Goal: Transaction & Acquisition: Purchase product/service

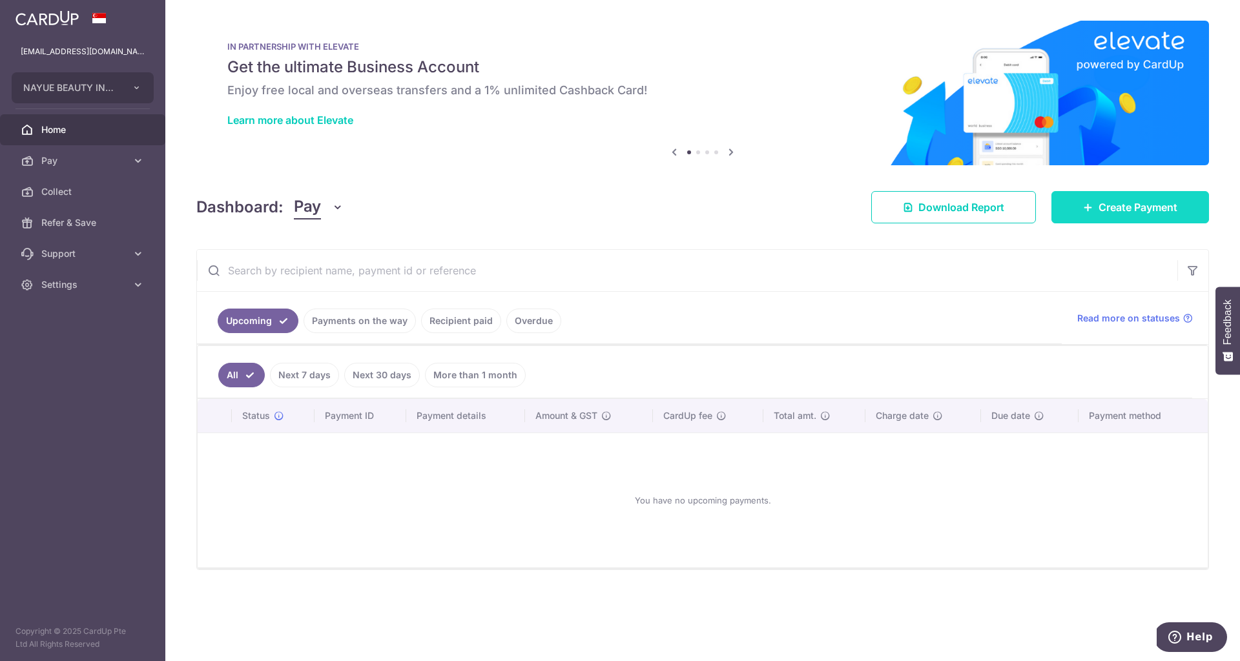
click at [1103, 209] on span "Create Payment" at bounding box center [1137, 207] width 79 height 15
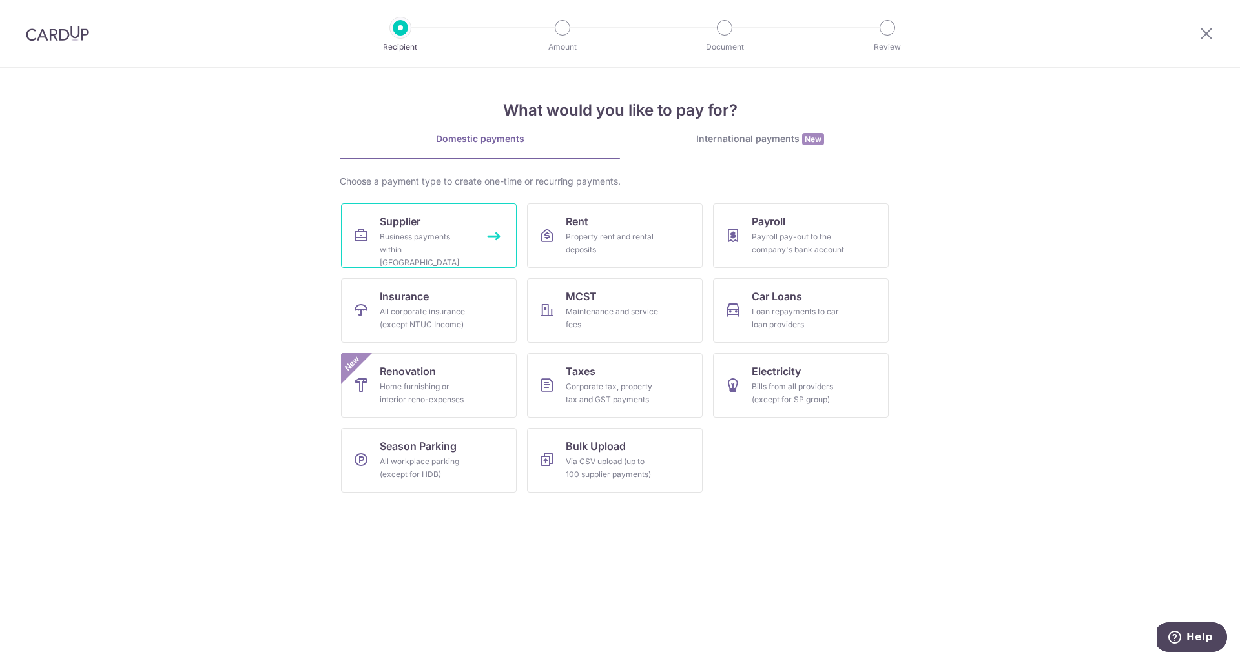
click at [438, 229] on link "Supplier Business payments within Singapore" at bounding box center [429, 235] width 176 height 65
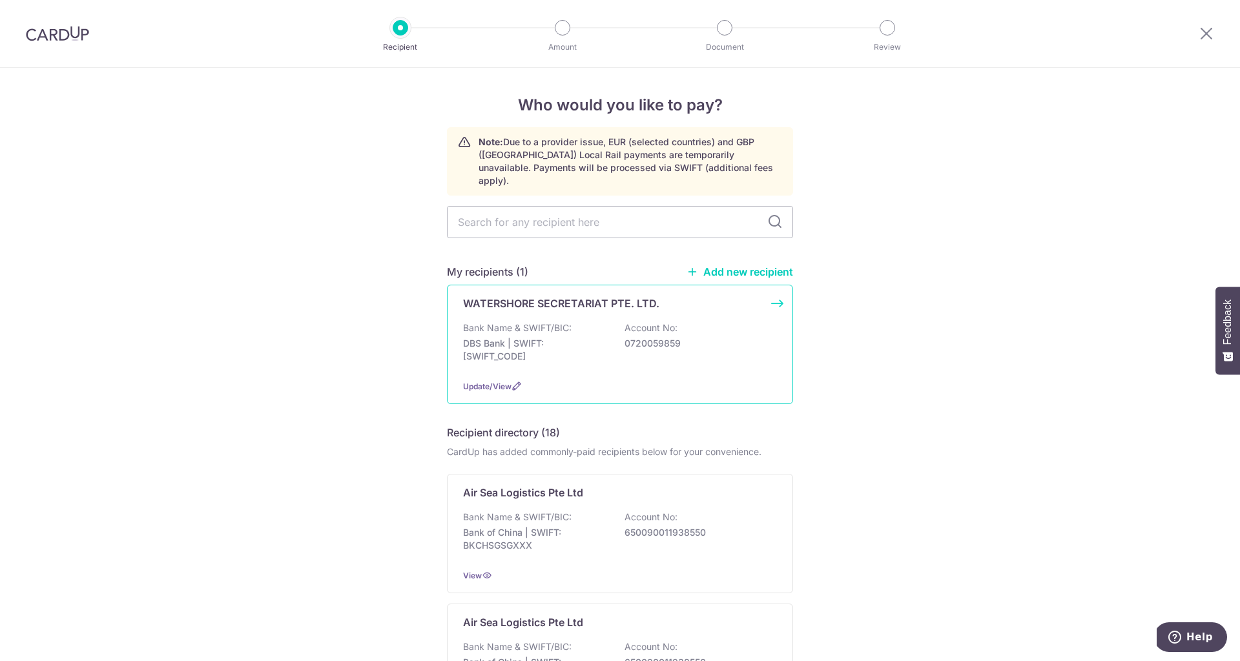
click at [678, 322] on div "Bank Name & SWIFT/BIC: DBS Bank | SWIFT: DBSSSGSGXXX Account No: 0720059859" at bounding box center [620, 346] width 314 height 48
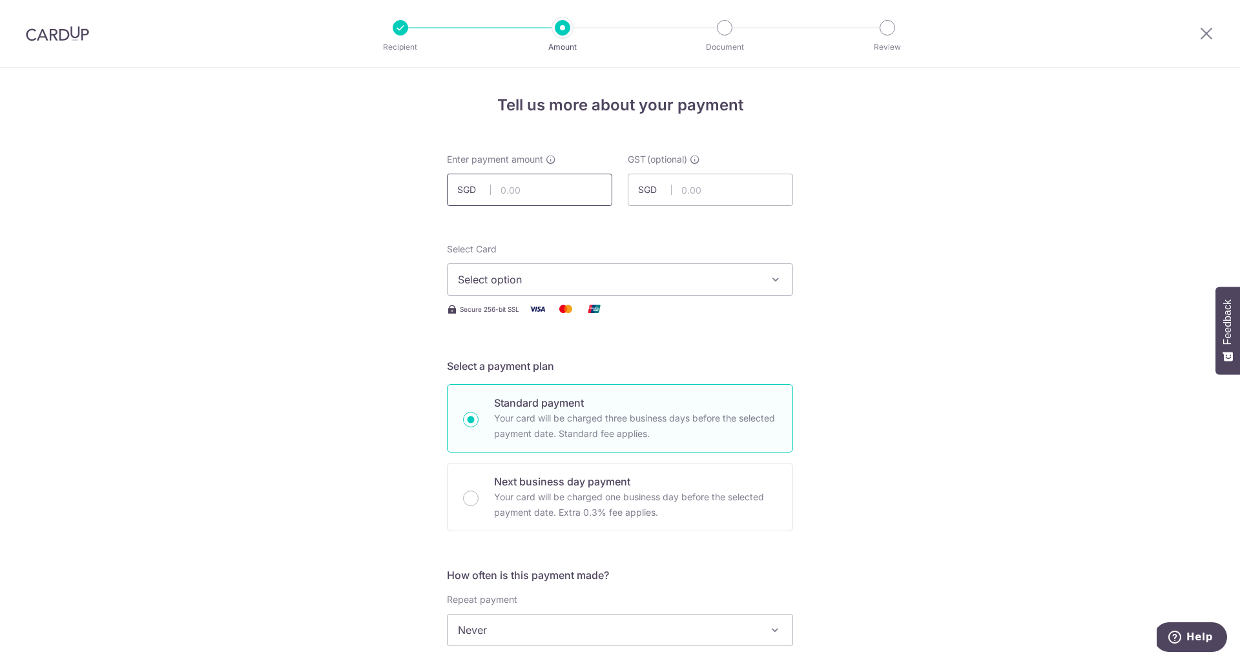
click at [571, 195] on input "text" at bounding box center [529, 190] width 165 height 32
type input "5.50"
click at [609, 281] on span "Select option" at bounding box center [608, 279] width 301 height 15
click at [522, 372] on span "**** 7470" at bounding box center [513, 371] width 48 height 15
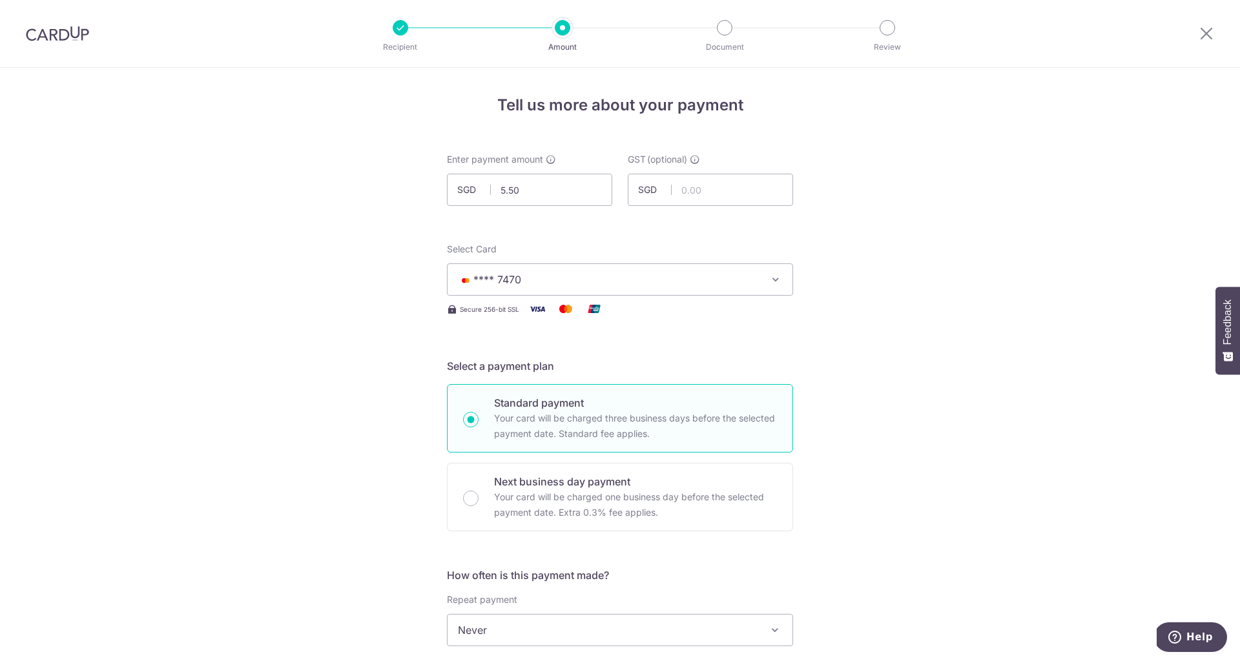
scroll to position [145, 0]
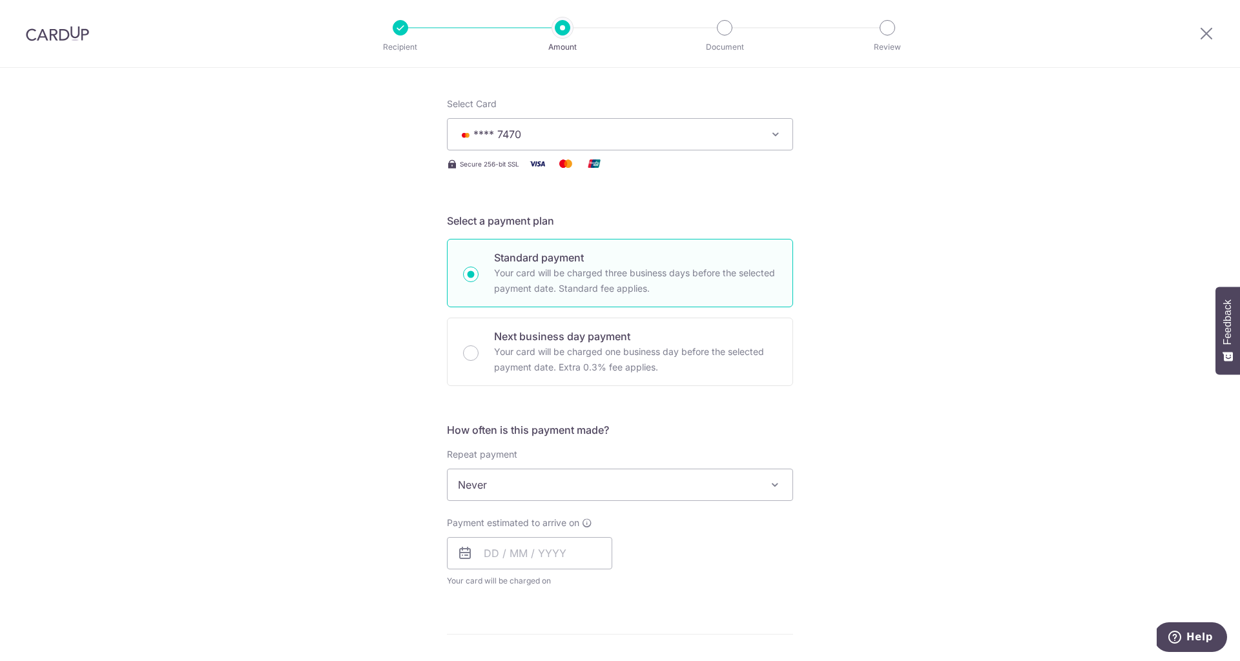
click at [538, 476] on span "Never" at bounding box center [619, 484] width 345 height 31
click at [1035, 486] on div "Tell us more about your payment Enter payment amount SGD 5.50 5.50 GST (optiona…" at bounding box center [620, 576] width 1240 height 1307
click at [562, 557] on input "text" at bounding box center [529, 553] width 165 height 32
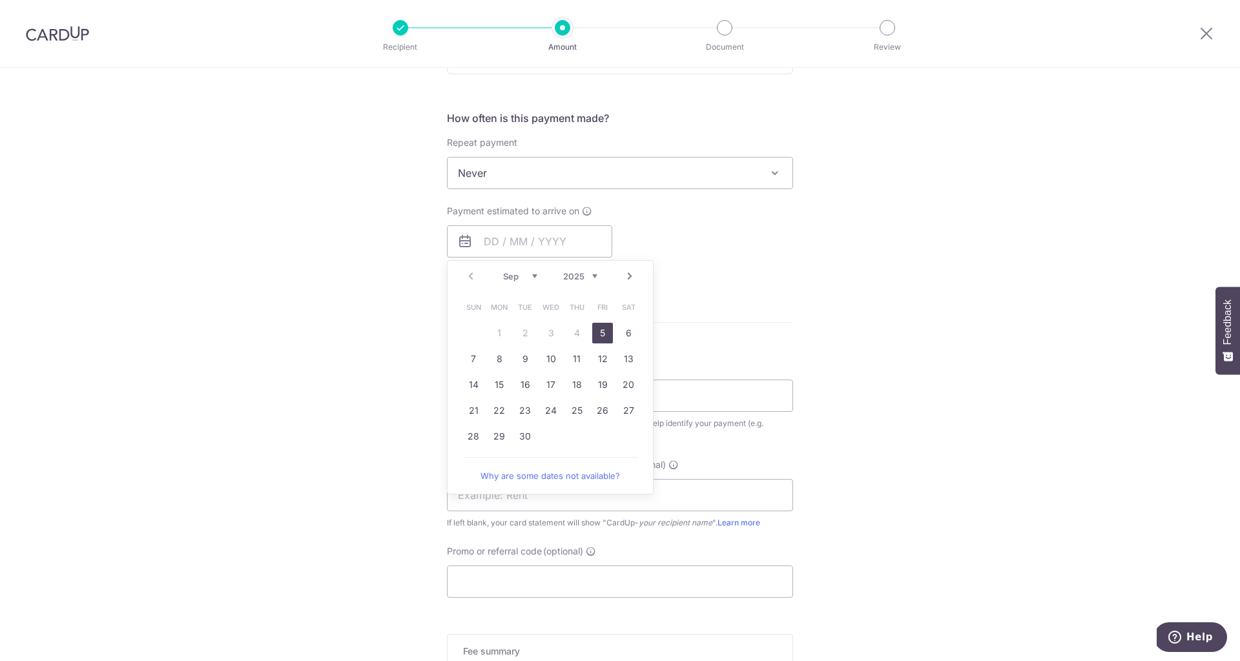
click at [601, 326] on link "5" at bounding box center [602, 333] width 21 height 21
type input "[DATE]"
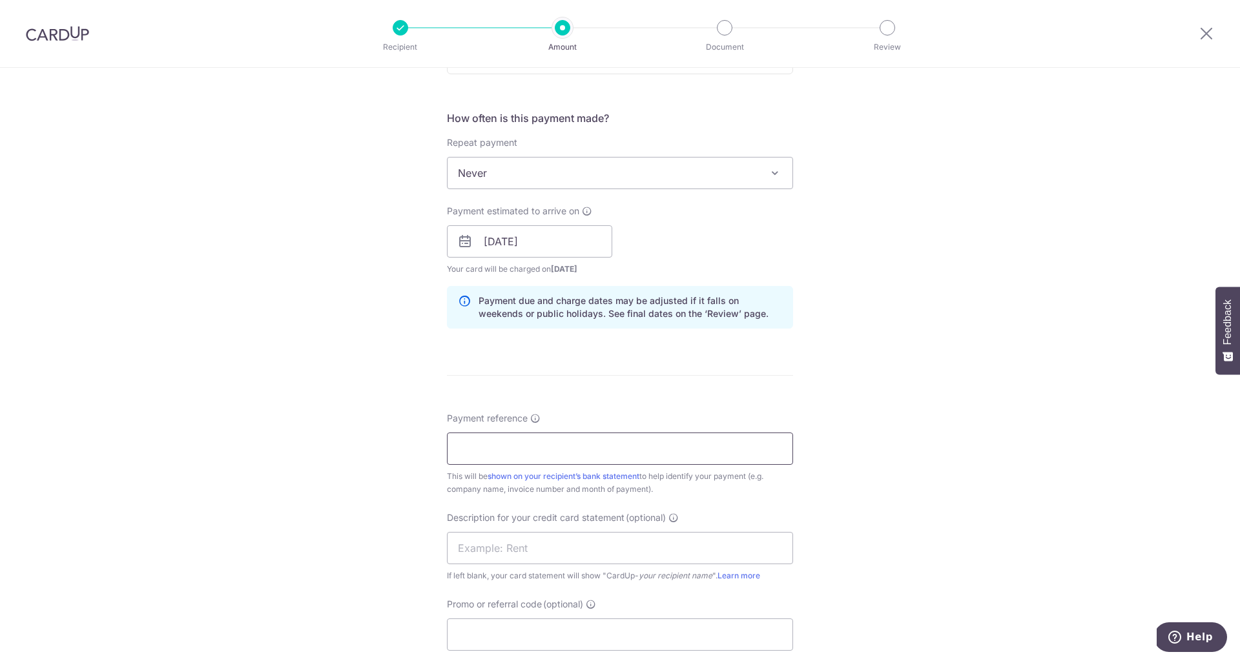
click at [597, 445] on input "Payment reference" at bounding box center [620, 449] width 346 height 32
click at [566, 452] on input "Payment reference" at bounding box center [620, 449] width 346 height 32
paste input "Invoice No 25217"
type input "Invoice No 25217"
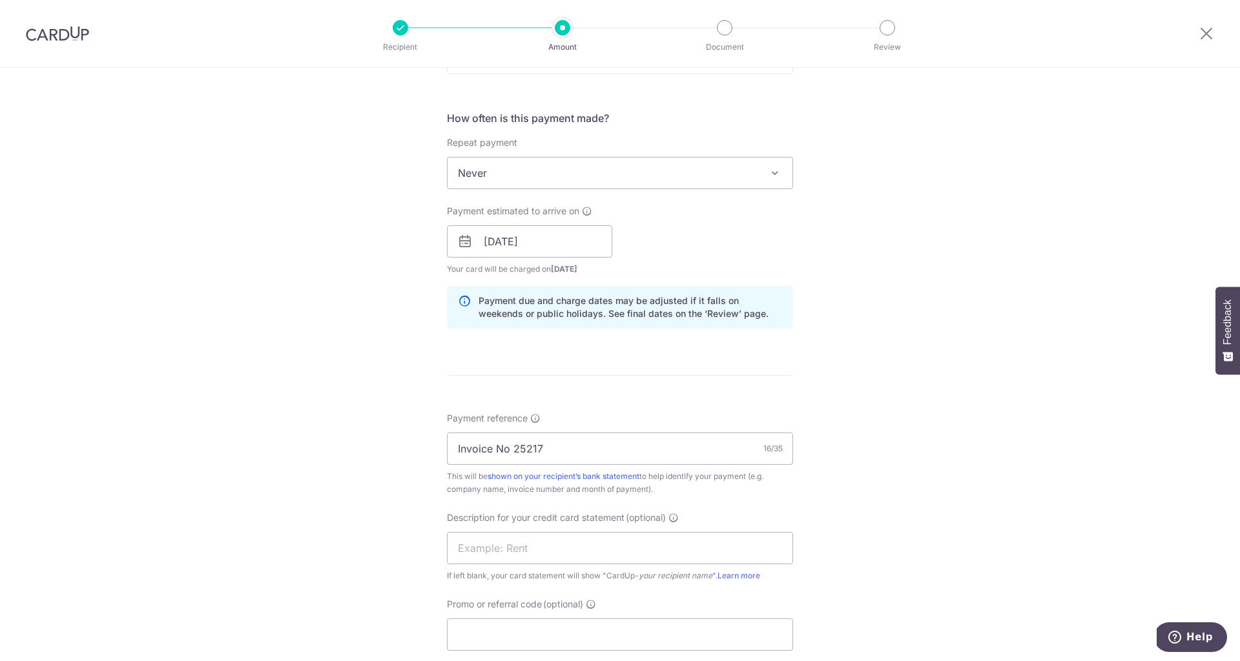
click at [893, 426] on div "Tell us more about your payment Enter payment amount SGD 5.50 5.50 GST (optiona…" at bounding box center [620, 291] width 1240 height 1360
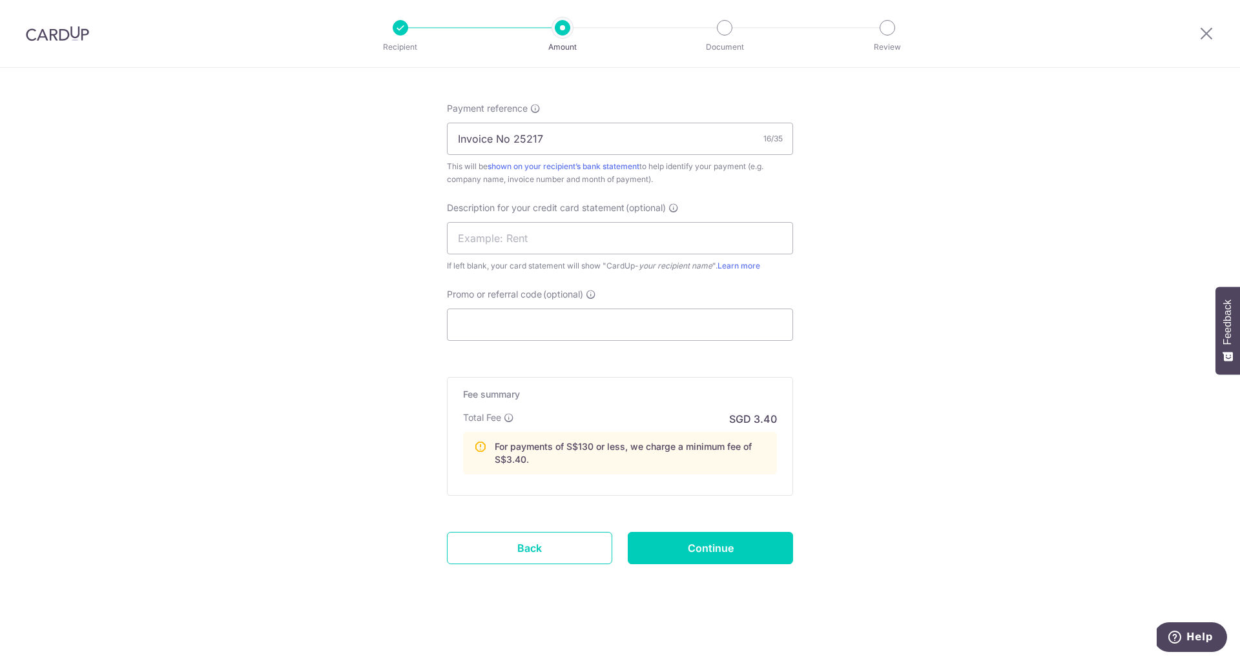
click at [610, 210] on span "Description for your credit card statement" at bounding box center [536, 207] width 178 height 13
click at [585, 229] on input "text" at bounding box center [620, 238] width 346 height 32
type input "ACRA Biz Profil"
click at [589, 311] on input "Promo or referral code (optional)" at bounding box center [620, 325] width 346 height 32
click at [704, 558] on input "Continue" at bounding box center [710, 548] width 165 height 32
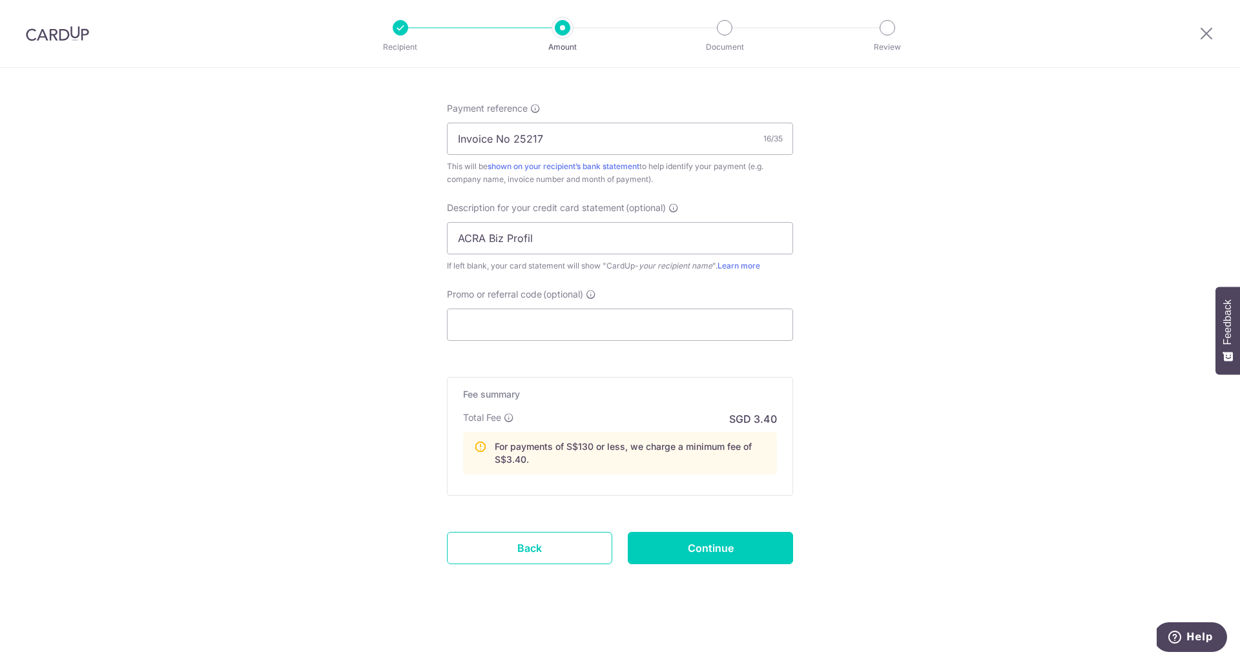
type input "Create Schedule"
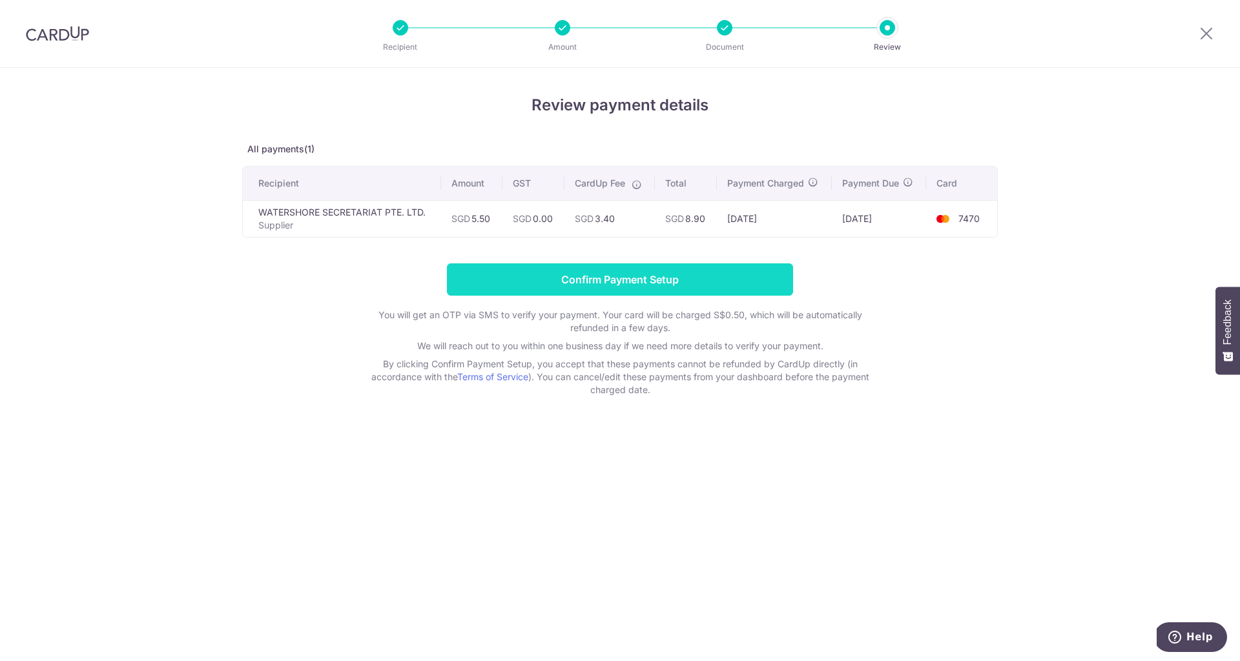
click at [576, 278] on input "Confirm Payment Setup" at bounding box center [620, 279] width 346 height 32
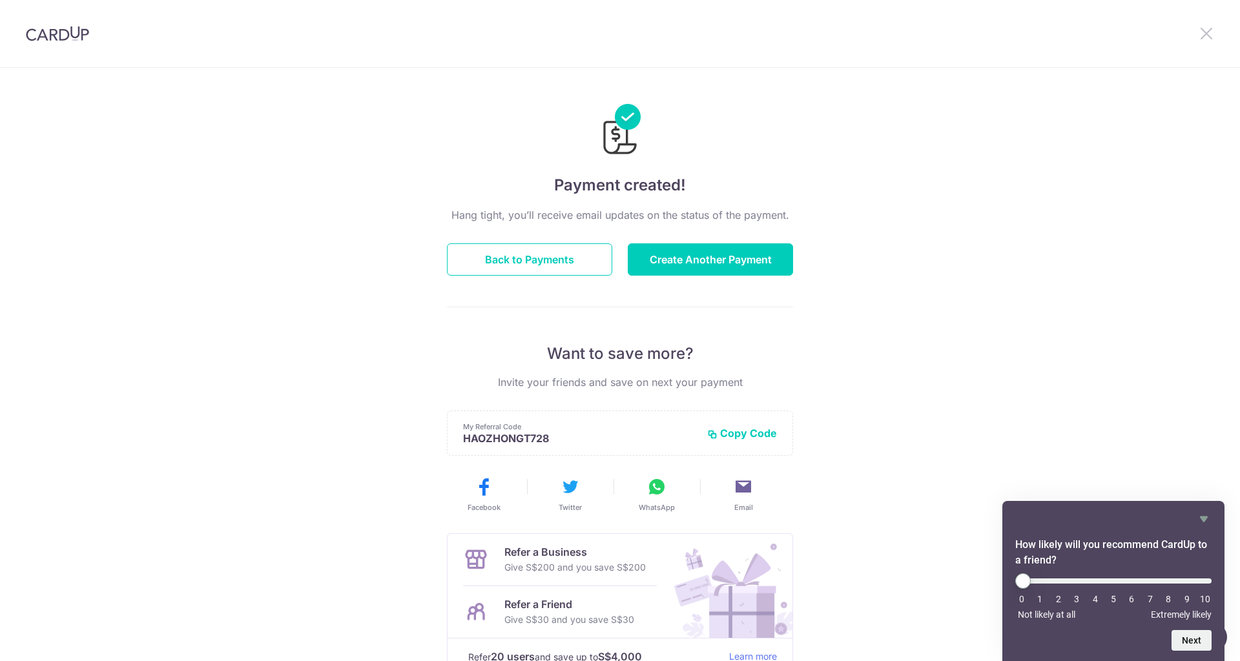
drag, startPoint x: 1198, startPoint y: 34, endPoint x: 1205, endPoint y: 32, distance: 7.0
click at [1200, 33] on icon at bounding box center [1205, 33] width 15 height 16
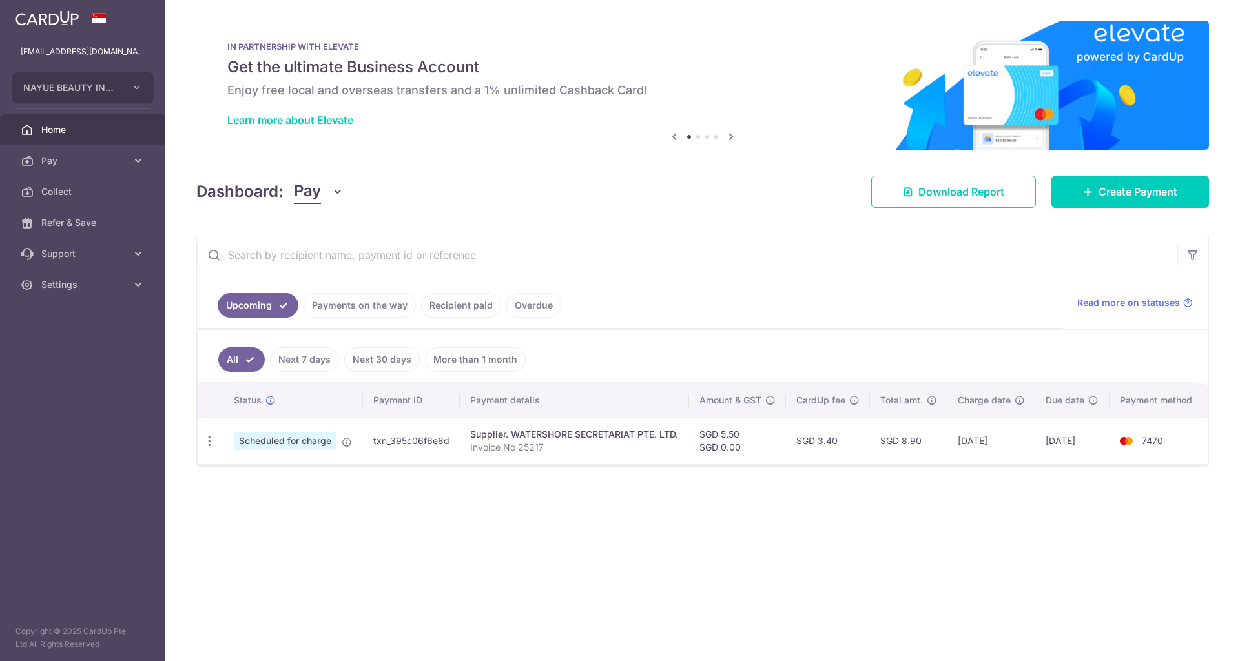
click at [1203, 37] on div "IN PARTNERSHIP WITH ELEVATE Get the ultimate Business Account Enjoy free local …" at bounding box center [702, 85] width 1012 height 129
click at [63, 130] on span "Home" at bounding box center [83, 129] width 85 height 13
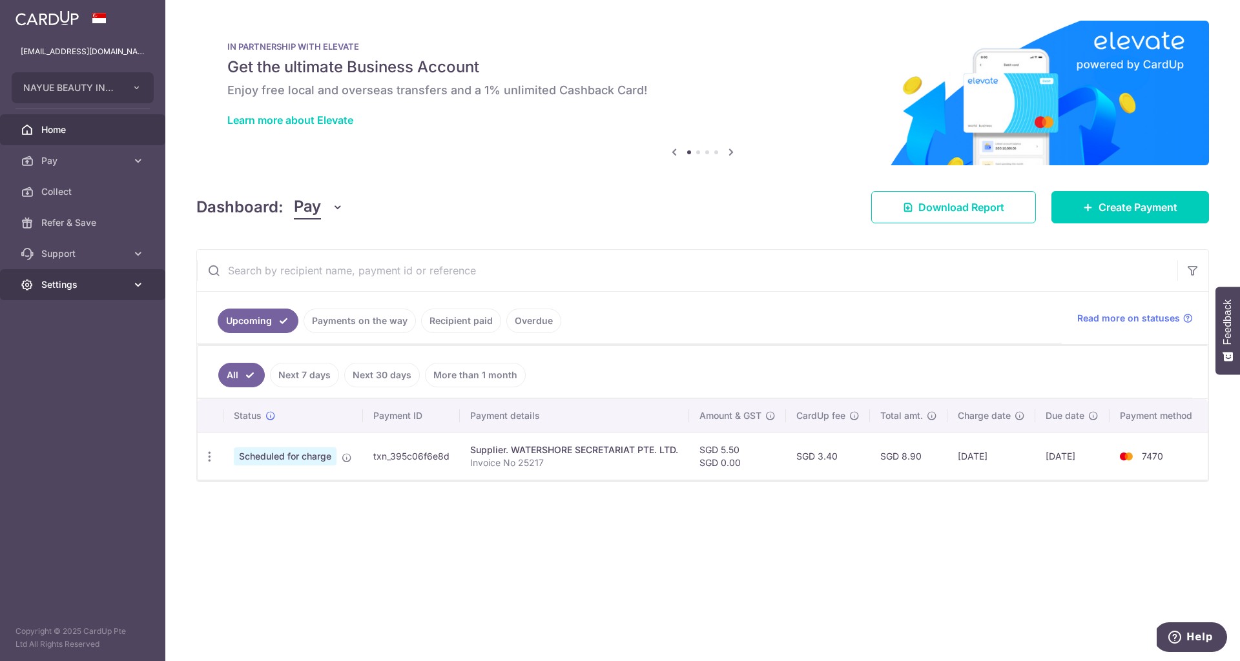
click at [132, 291] on icon at bounding box center [138, 284] width 13 height 13
click at [77, 349] on span "Logout" at bounding box center [83, 346] width 85 height 13
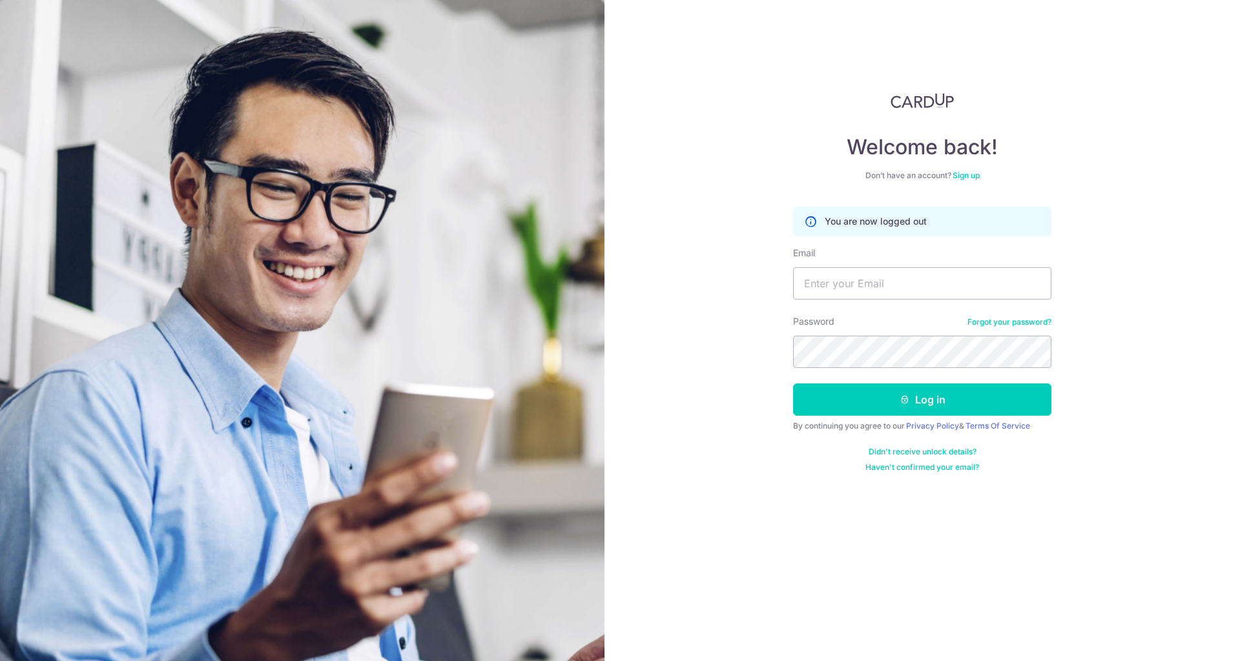
click at [693, 123] on div "Welcome back! Don’t have an account? Sign up You are now logged out Email Passw…" at bounding box center [921, 330] width 635 height 661
